Goal: Information Seeking & Learning: Check status

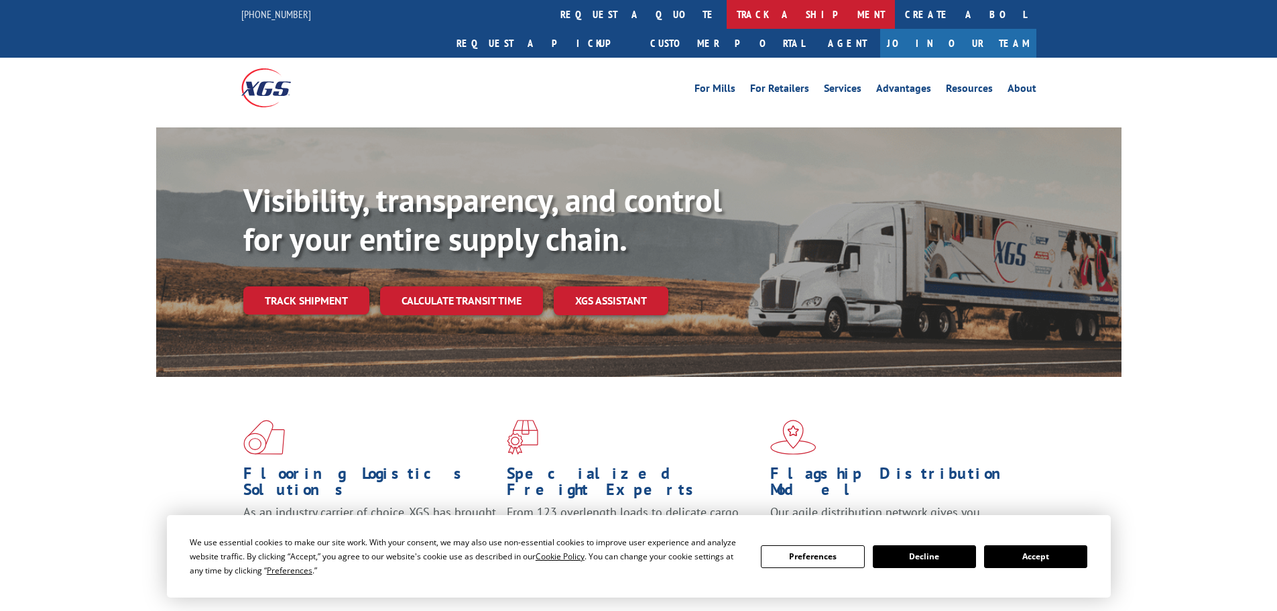
click at [727, 9] on link "track a shipment" at bounding box center [811, 14] width 168 height 29
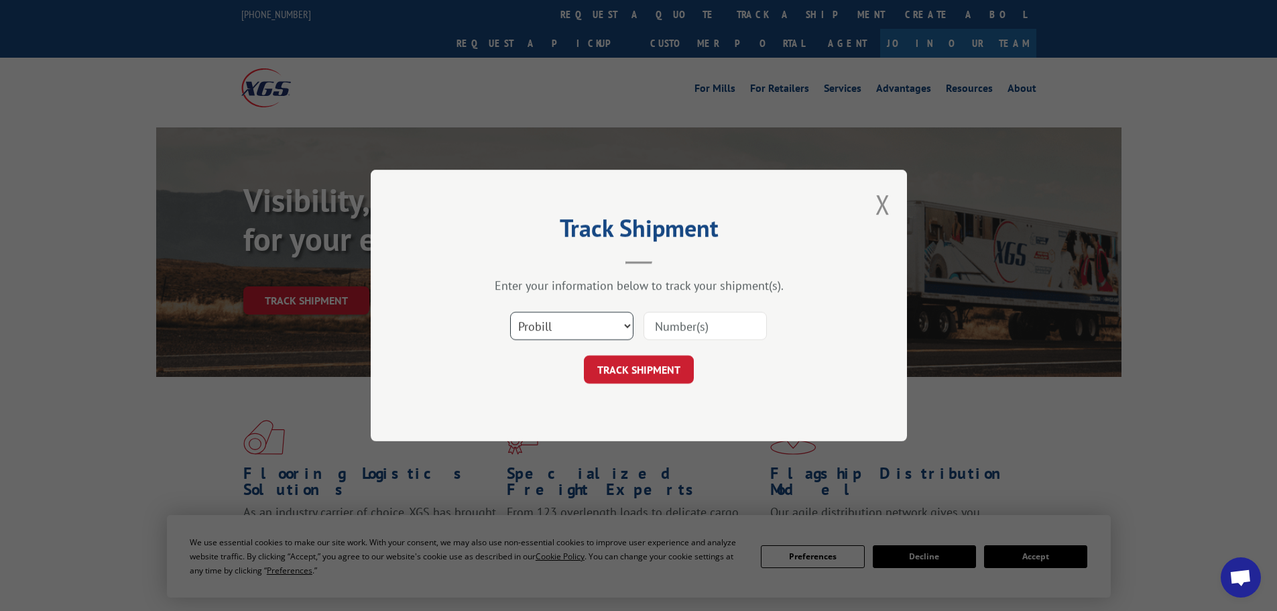
click at [573, 321] on select "Select category... Probill BOL PO" at bounding box center [571, 326] width 123 height 28
select select "po"
click at [510, 312] on select "Select category... Probill BOL PO" at bounding box center [571, 326] width 123 height 28
click at [679, 323] on input at bounding box center [705, 326] width 123 height 28
type input "59991392"
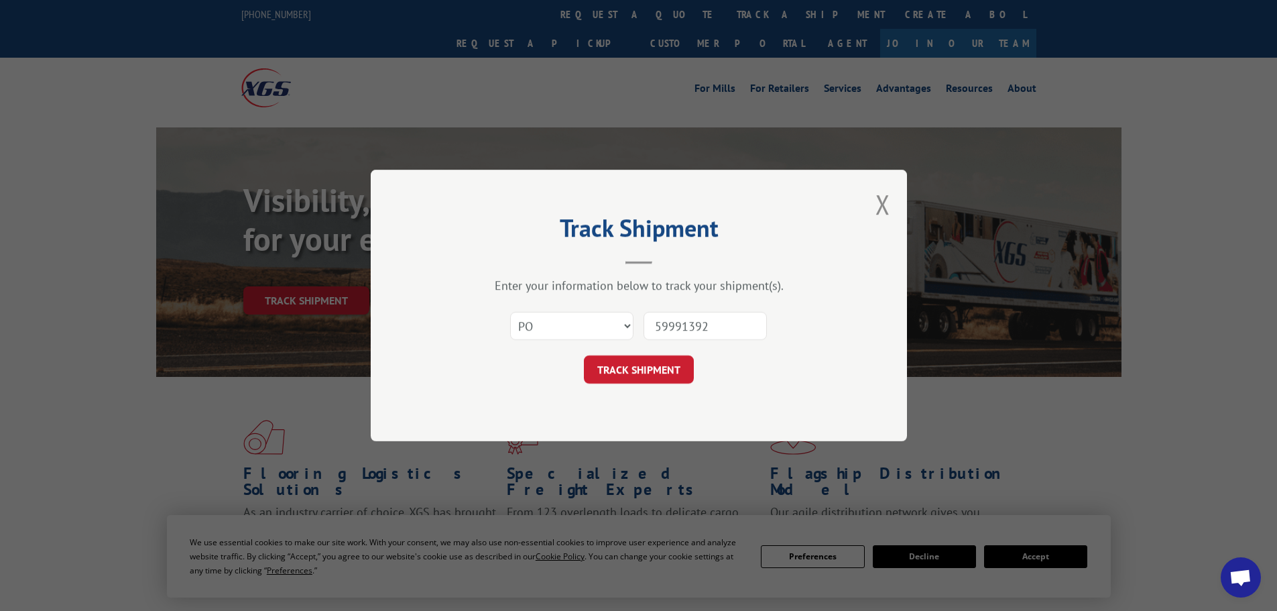
click at [584, 355] on button "TRACK SHIPMENT" at bounding box center [639, 369] width 110 height 28
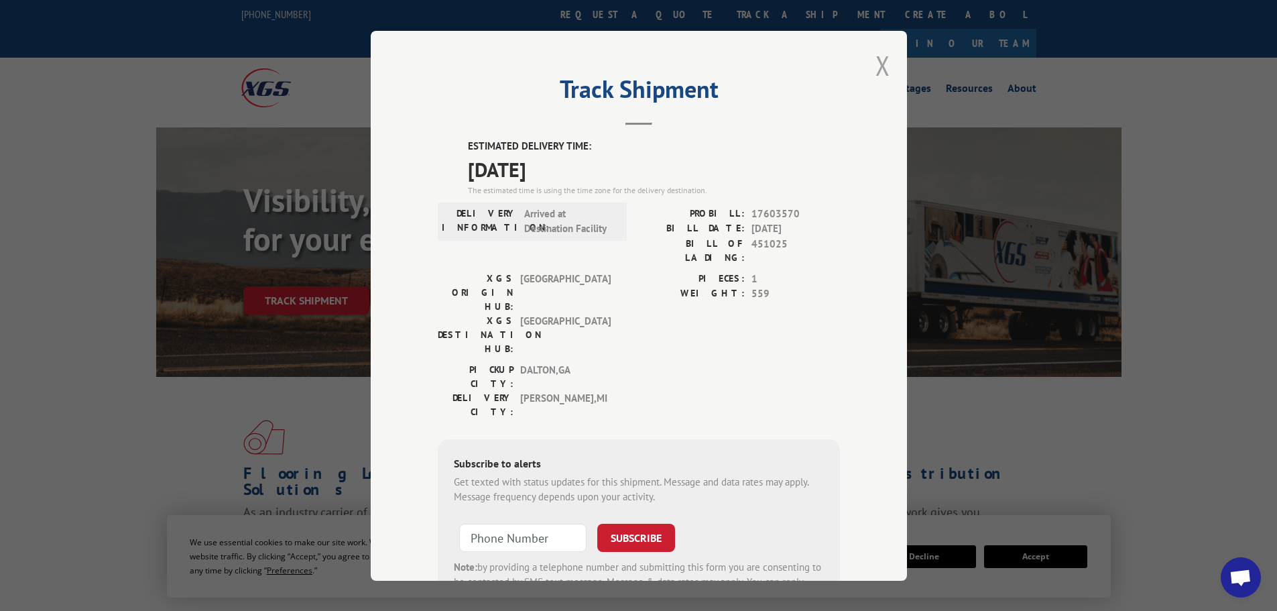
click at [877, 65] on button "Close modal" at bounding box center [883, 66] width 15 height 36
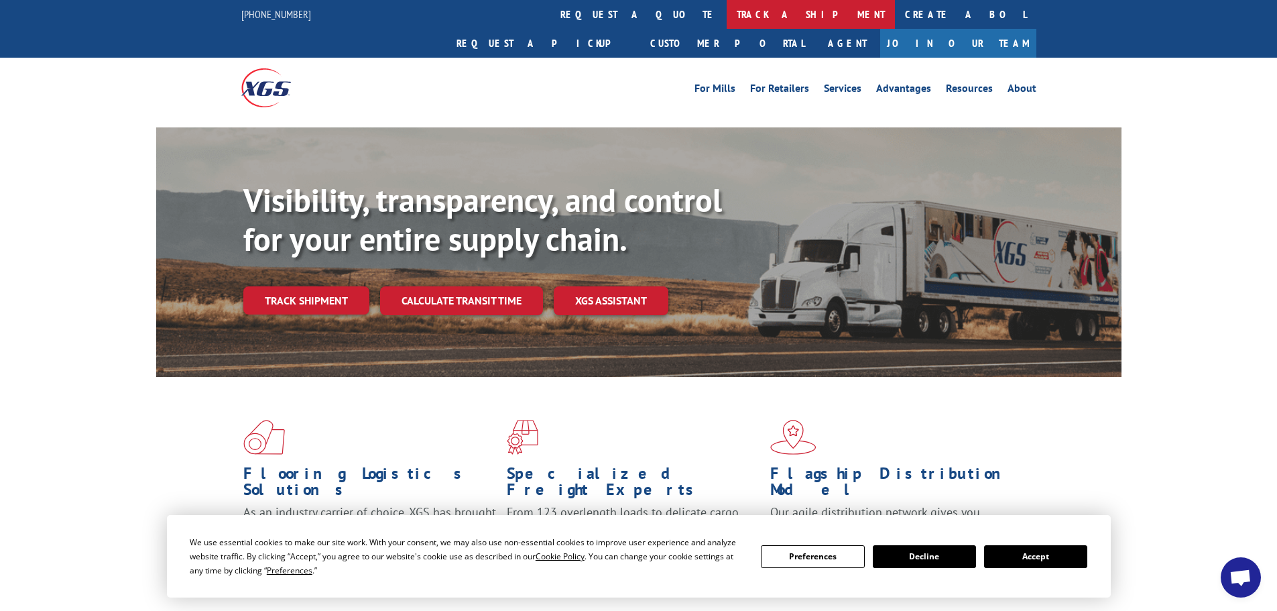
click at [727, 12] on link "track a shipment" at bounding box center [811, 14] width 168 height 29
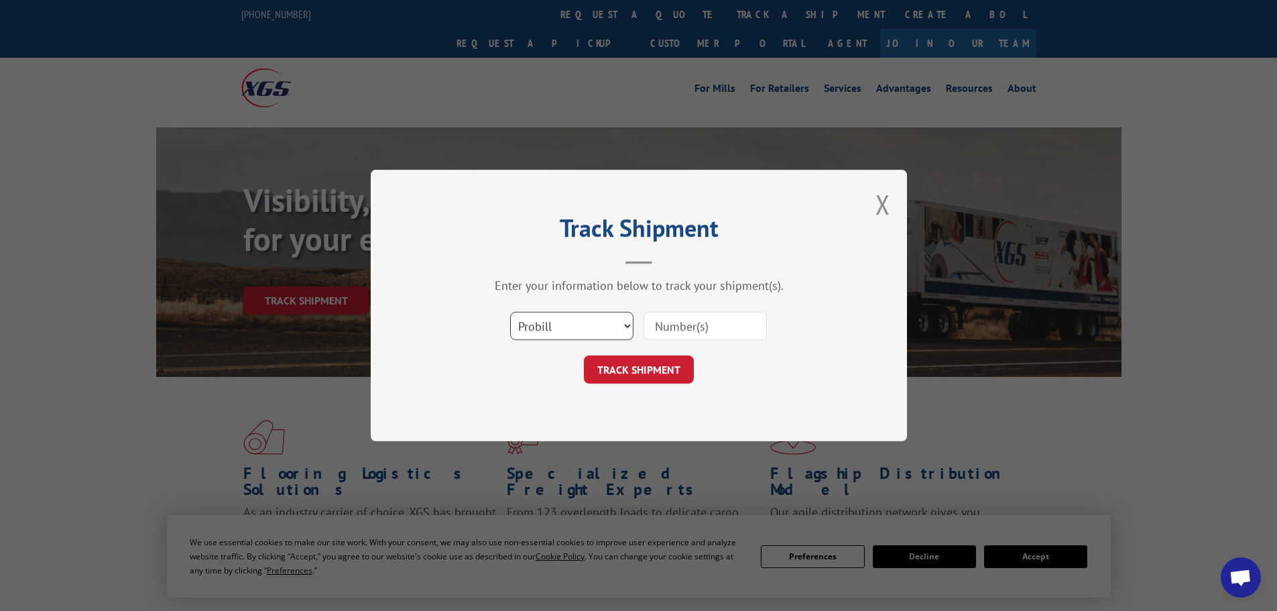
click at [579, 321] on select "Select category... Probill BOL PO" at bounding box center [571, 326] width 123 height 28
select select "po"
click at [510, 312] on select "Select category... Probill BOL PO" at bounding box center [571, 326] width 123 height 28
click at [663, 321] on input at bounding box center [705, 326] width 123 height 28
type input "59991426"
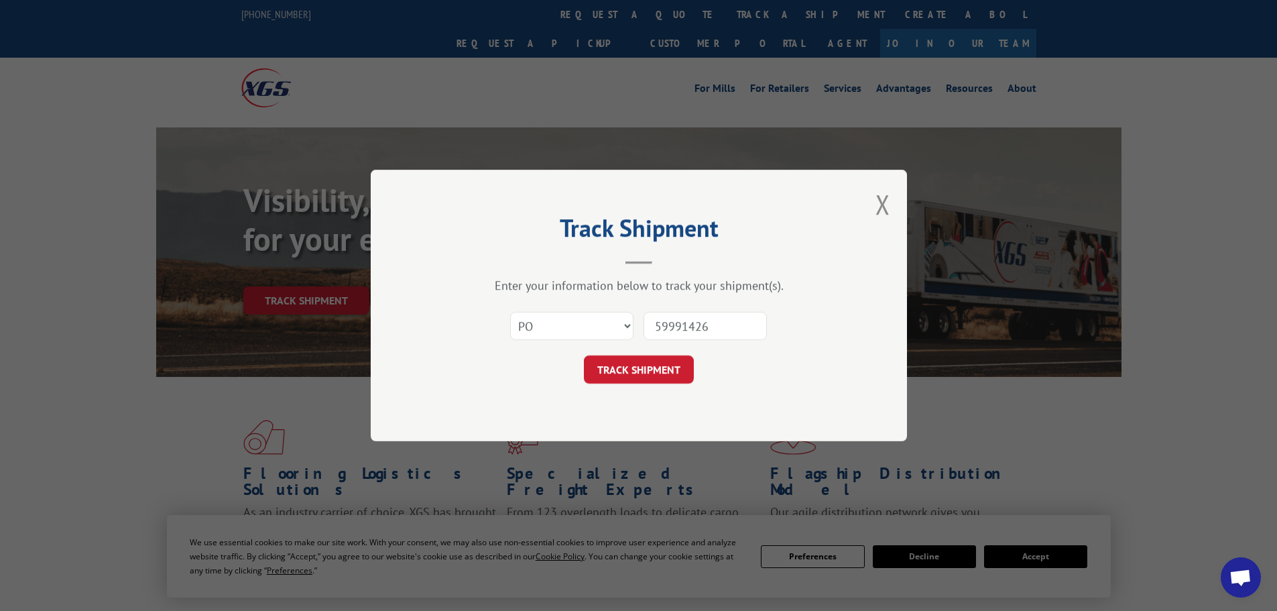
click at [584, 355] on button "TRACK SHIPMENT" at bounding box center [639, 369] width 110 height 28
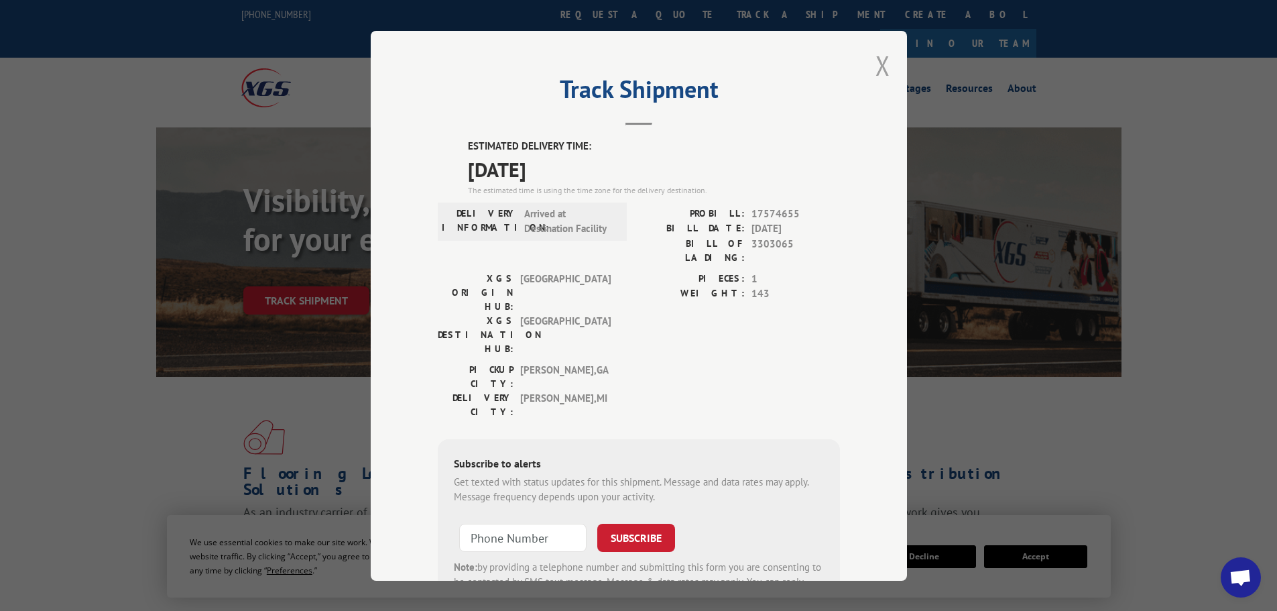
click at [876, 64] on button "Close modal" at bounding box center [883, 66] width 15 height 36
